Goal: Book appointment/travel/reservation

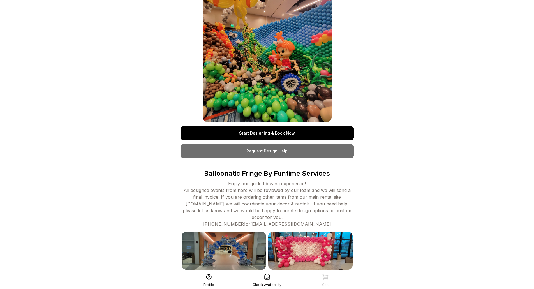
scroll to position [78, 0]
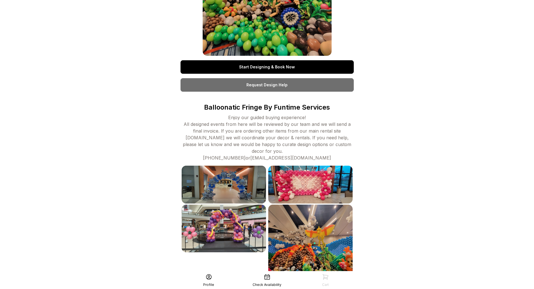
click at [237, 63] on link "Start Designing & Book Now" at bounding box center [267, 66] width 173 height 13
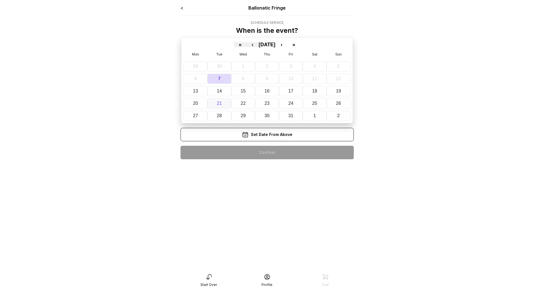
click at [213, 99] on button "21" at bounding box center [220, 103] width 24 height 10
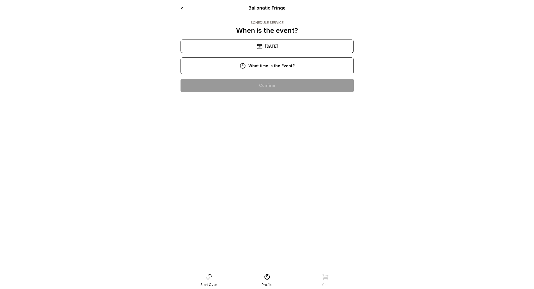
click at [259, 47] on icon at bounding box center [259, 46] width 7 height 7
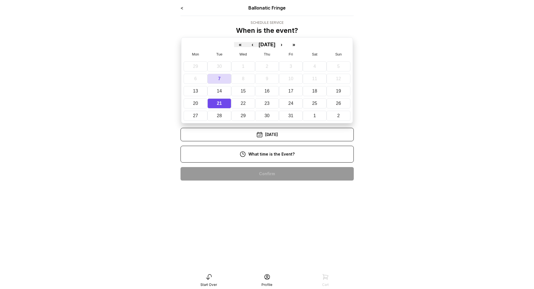
click at [217, 106] on button "21" at bounding box center [220, 103] width 24 height 10
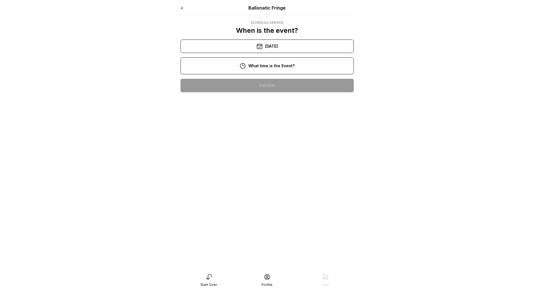
click at [256, 84] on div "< Ballonatic Fringe Schedule Service When is the event? « ‹ [DATE] › » Mon Tue …" at bounding box center [267, 50] width 173 height 92
click at [265, 122] on div "12:00 pm" at bounding box center [267, 121] width 164 height 13
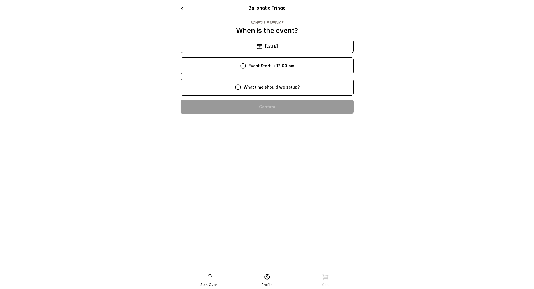
click at [256, 110] on div "8:00 am" at bounding box center [267, 106] width 164 height 13
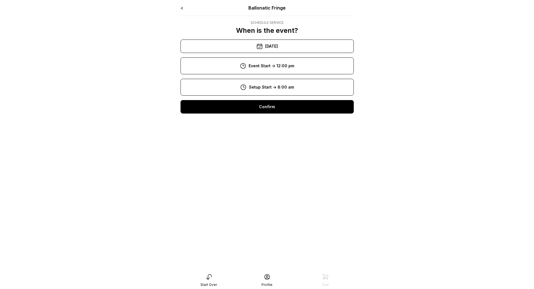
click at [263, 111] on div "Confirm" at bounding box center [267, 106] width 173 height 13
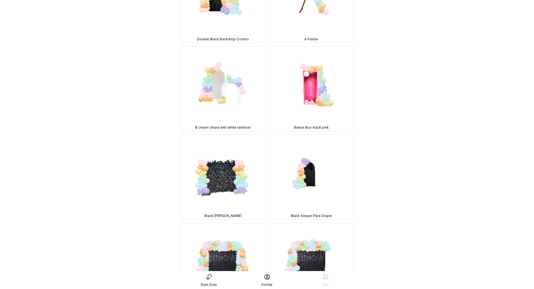
scroll to position [112, 0]
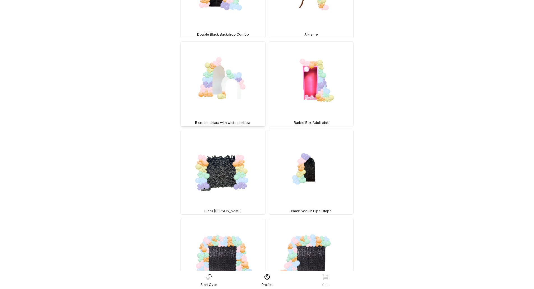
click at [215, 80] on img at bounding box center [223, 84] width 84 height 84
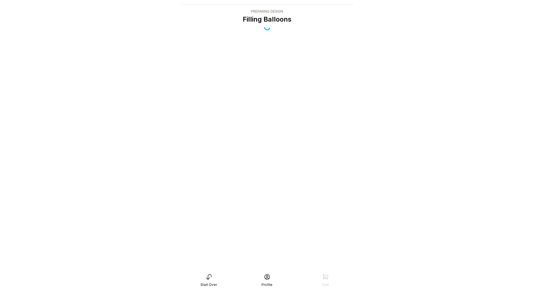
scroll to position [11, 0]
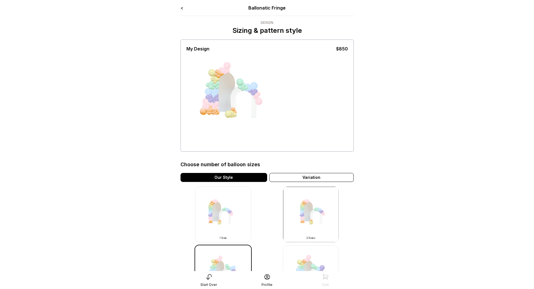
click at [307, 213] on img at bounding box center [311, 215] width 56 height 56
